Goal: Transaction & Acquisition: Download file/media

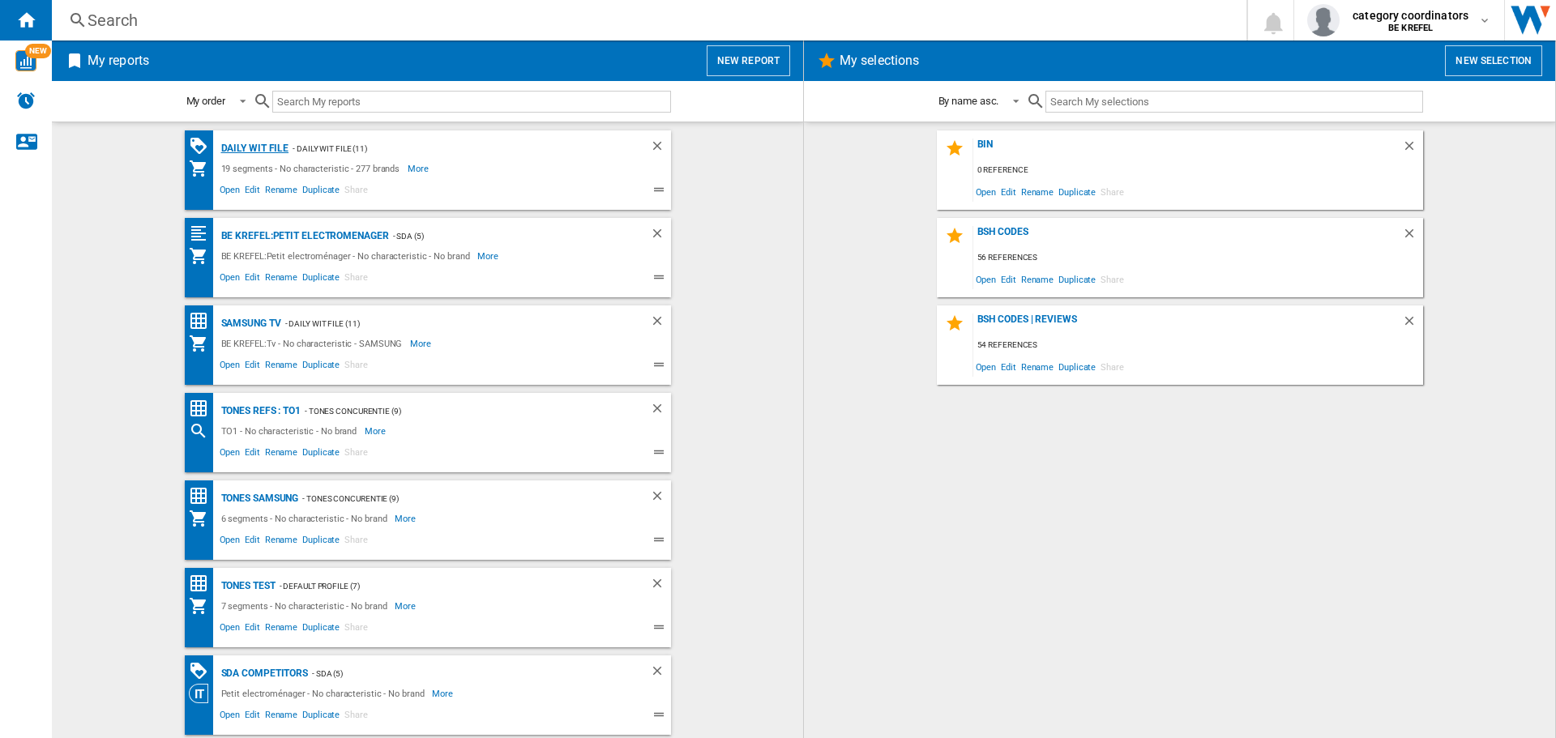
click at [259, 147] on div "Daily WIT file" at bounding box center [253, 149] width 72 height 20
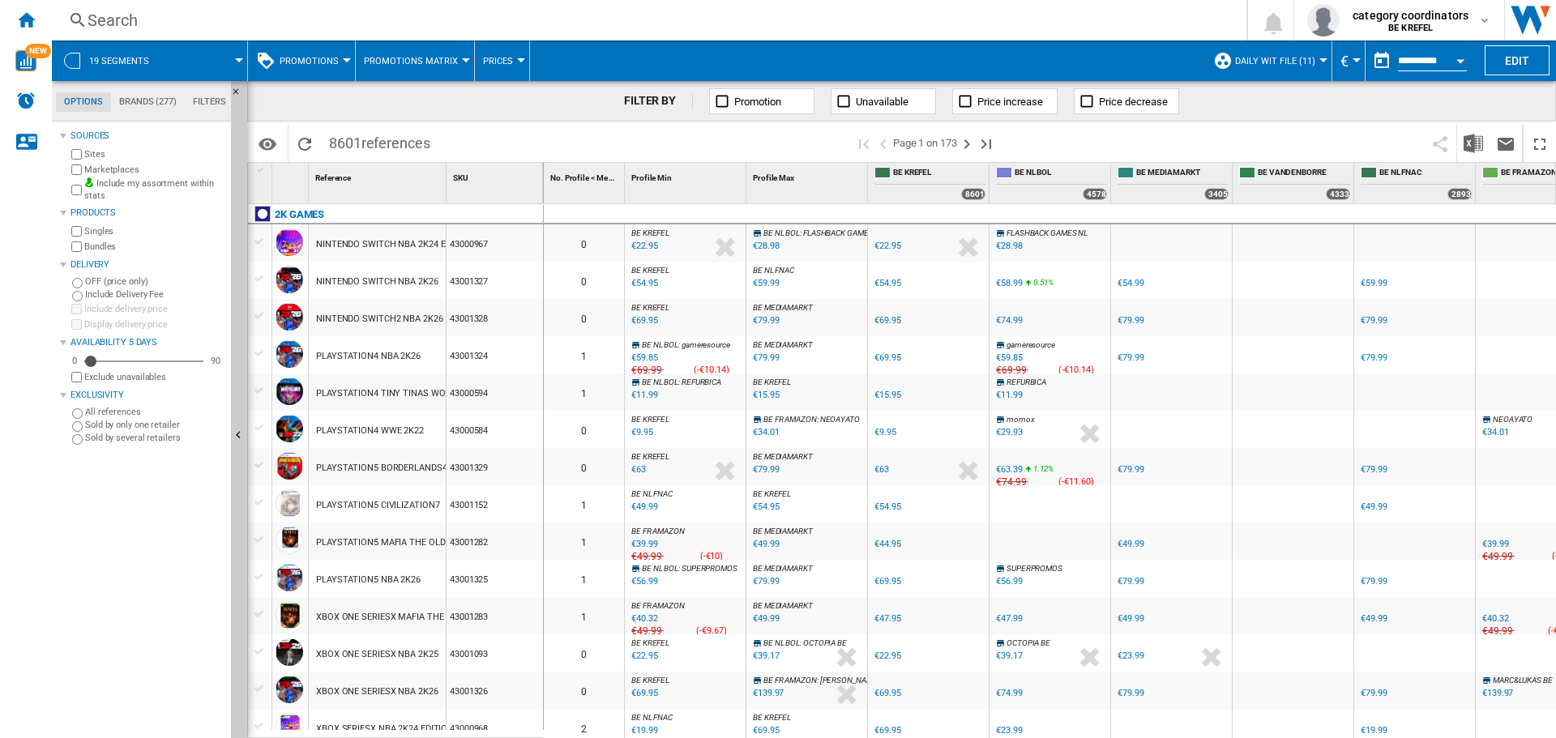
click at [334, 58] on span "Promotions" at bounding box center [309, 61] width 59 height 11
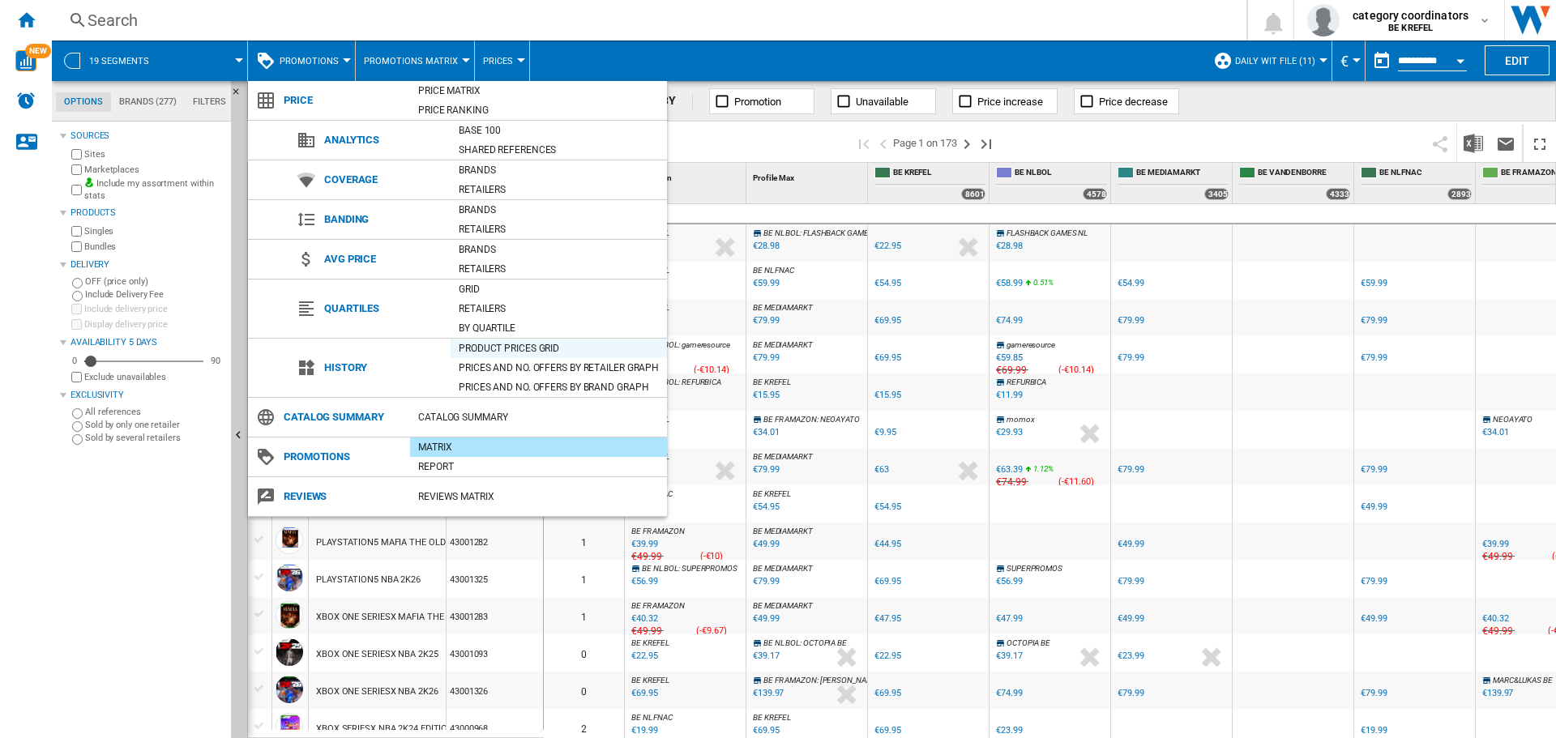
click at [497, 352] on div "Product prices grid" at bounding box center [558, 348] width 216 height 16
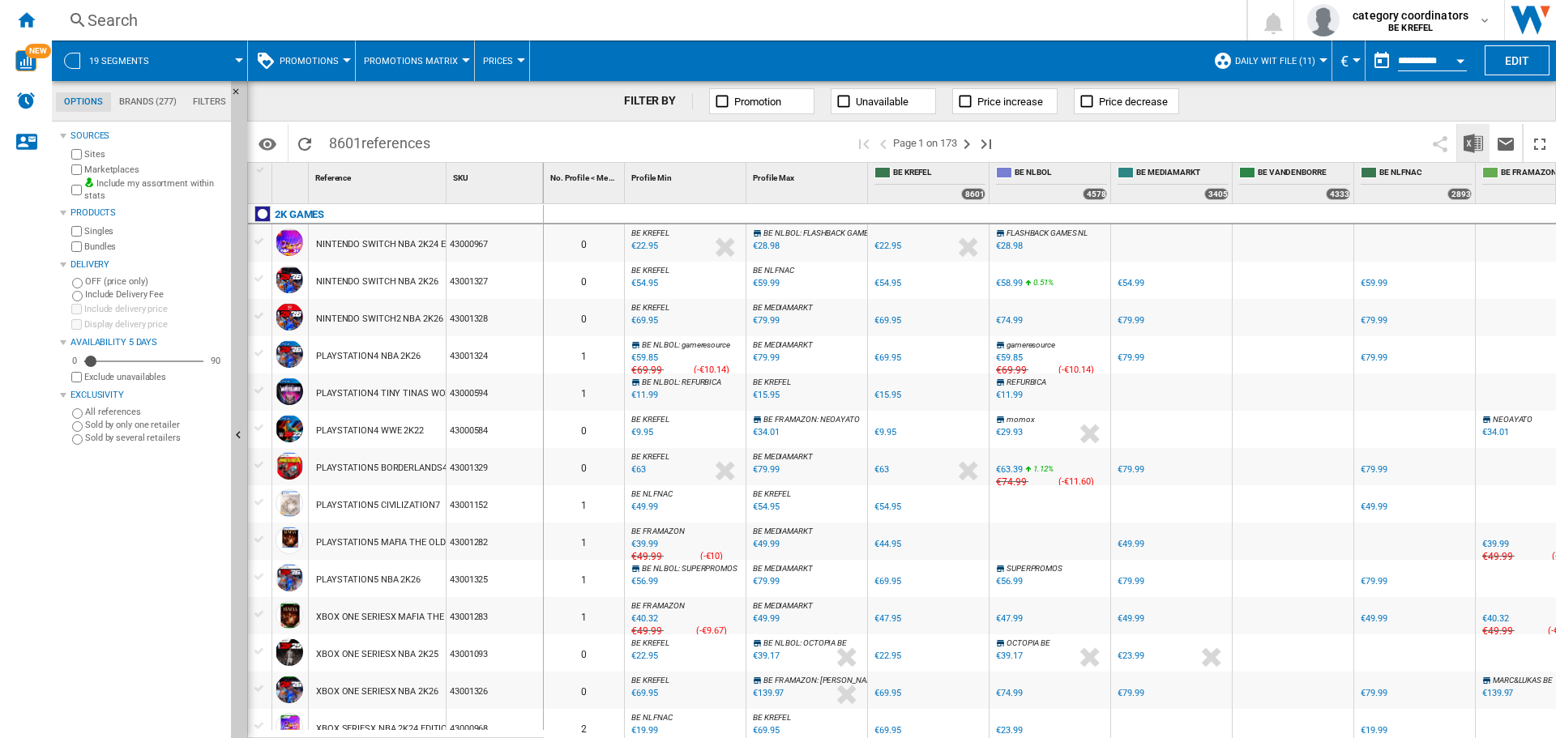
click at [1476, 141] on img "Download in Excel" at bounding box center [1472, 143] width 19 height 19
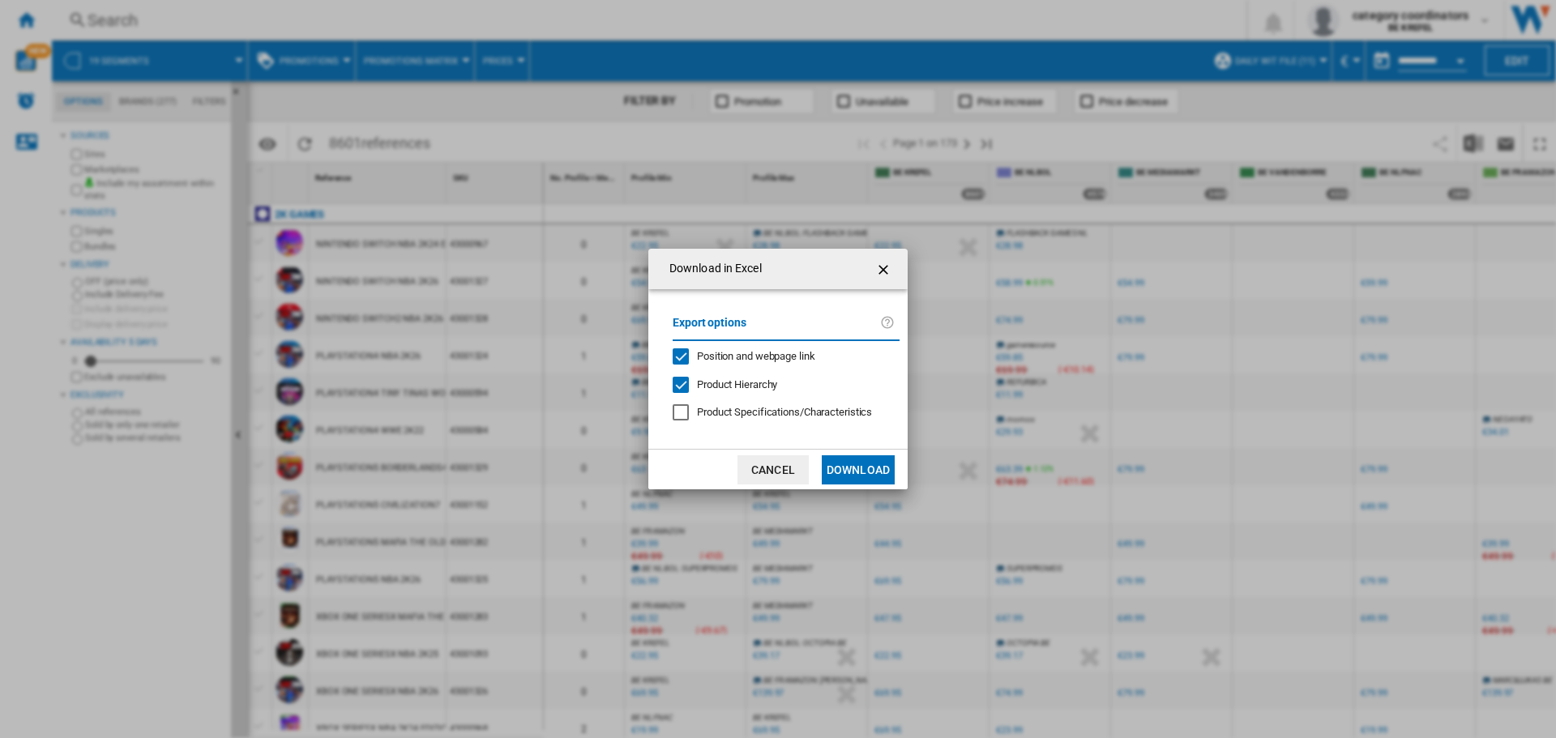
click at [860, 467] on button "Download" at bounding box center [858, 469] width 73 height 29
